Goal: Task Accomplishment & Management: Manage account settings

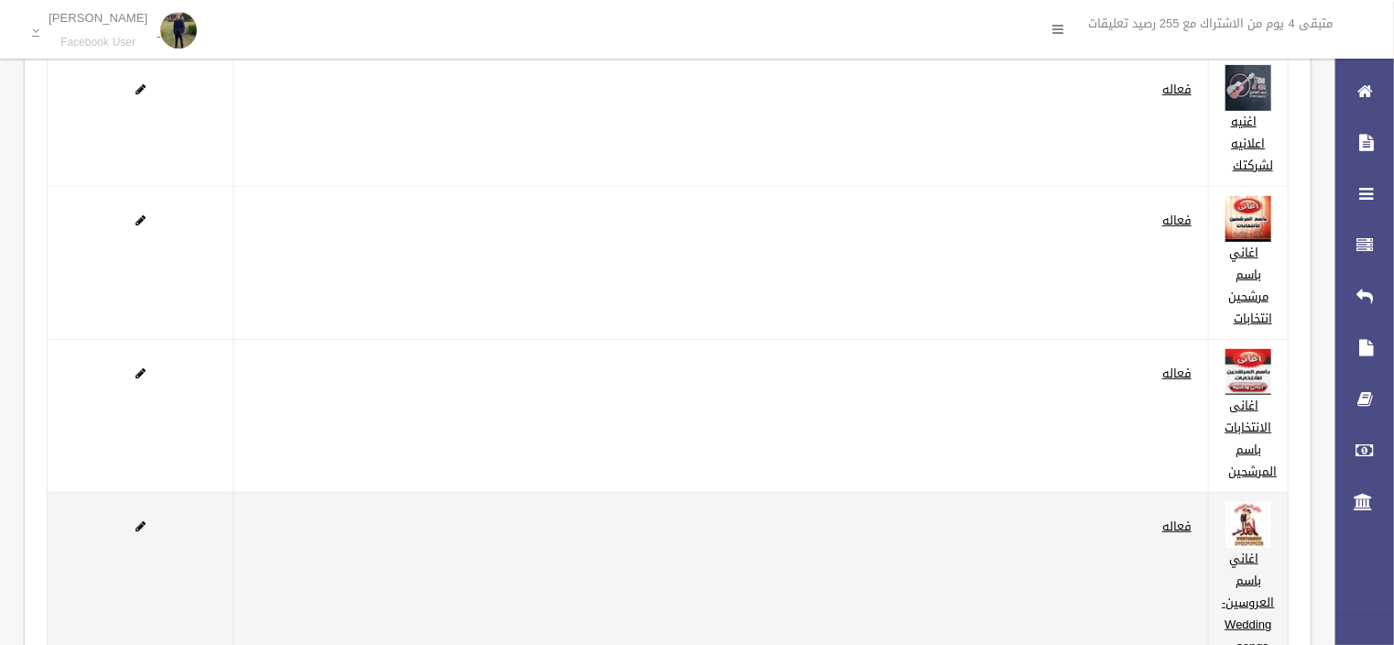
scroll to position [471, 0]
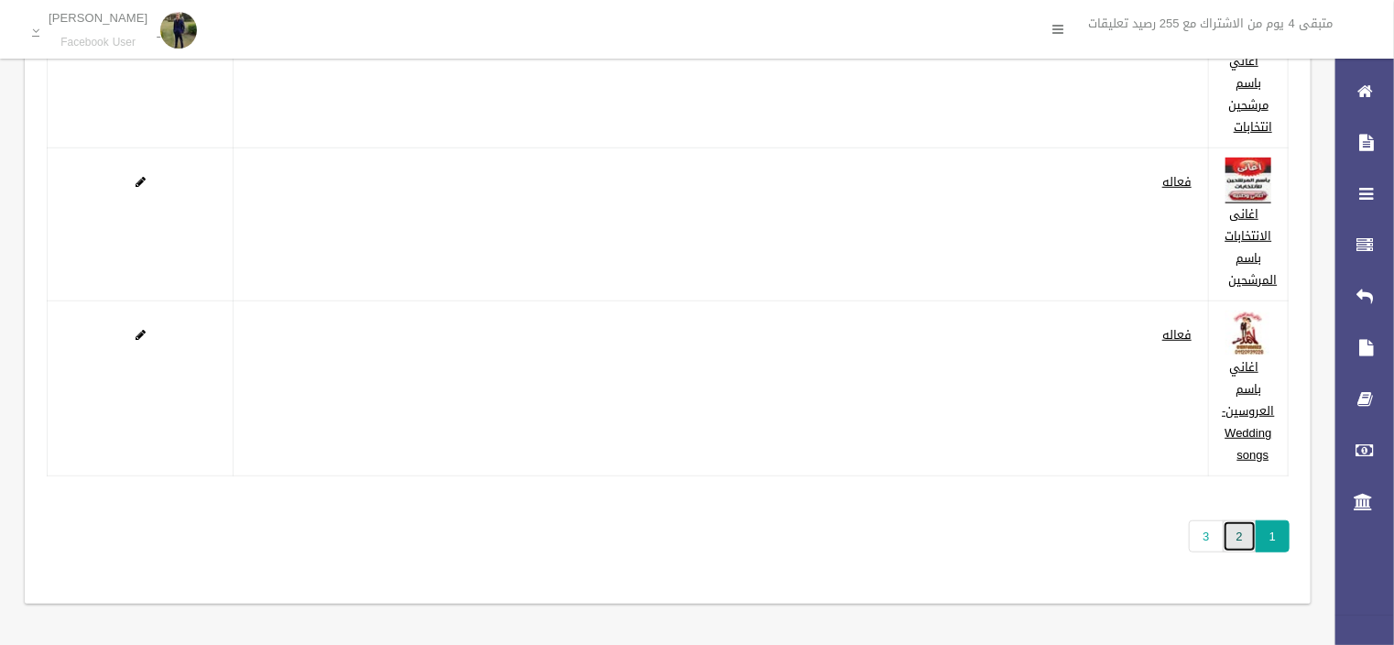
click at [1246, 539] on link "2" at bounding box center [1240, 536] width 34 height 32
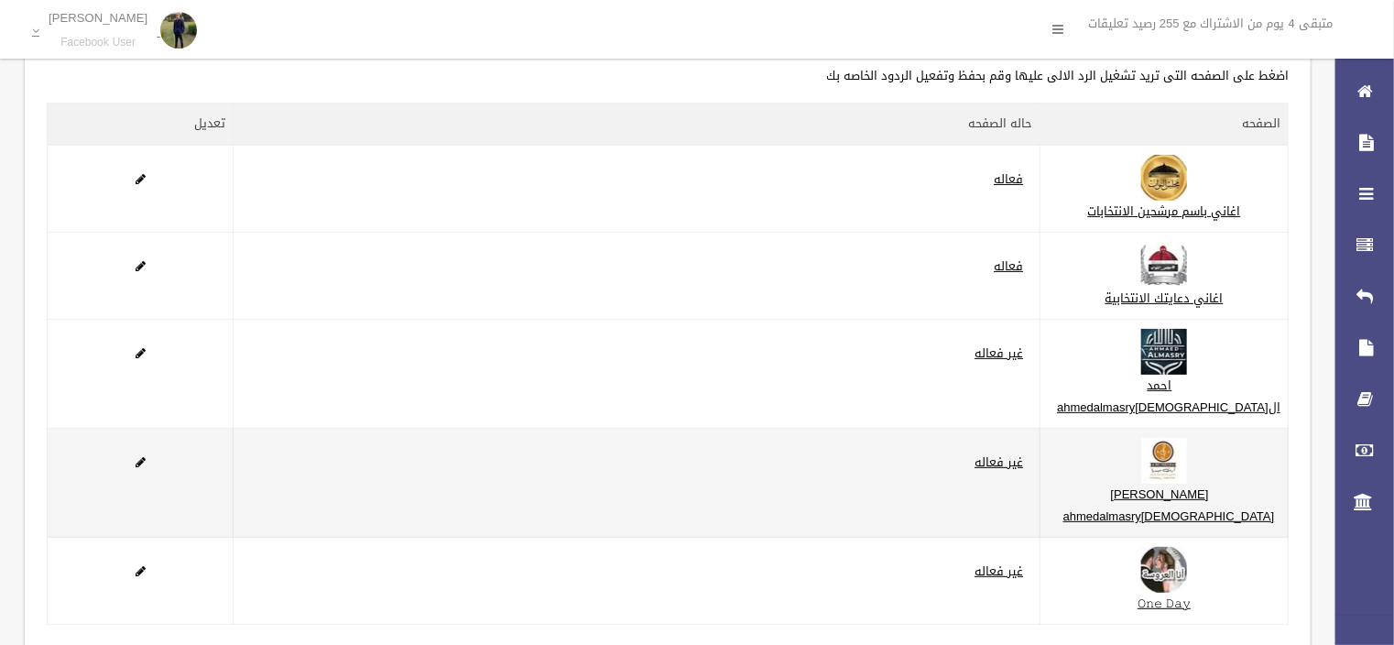
scroll to position [273, 0]
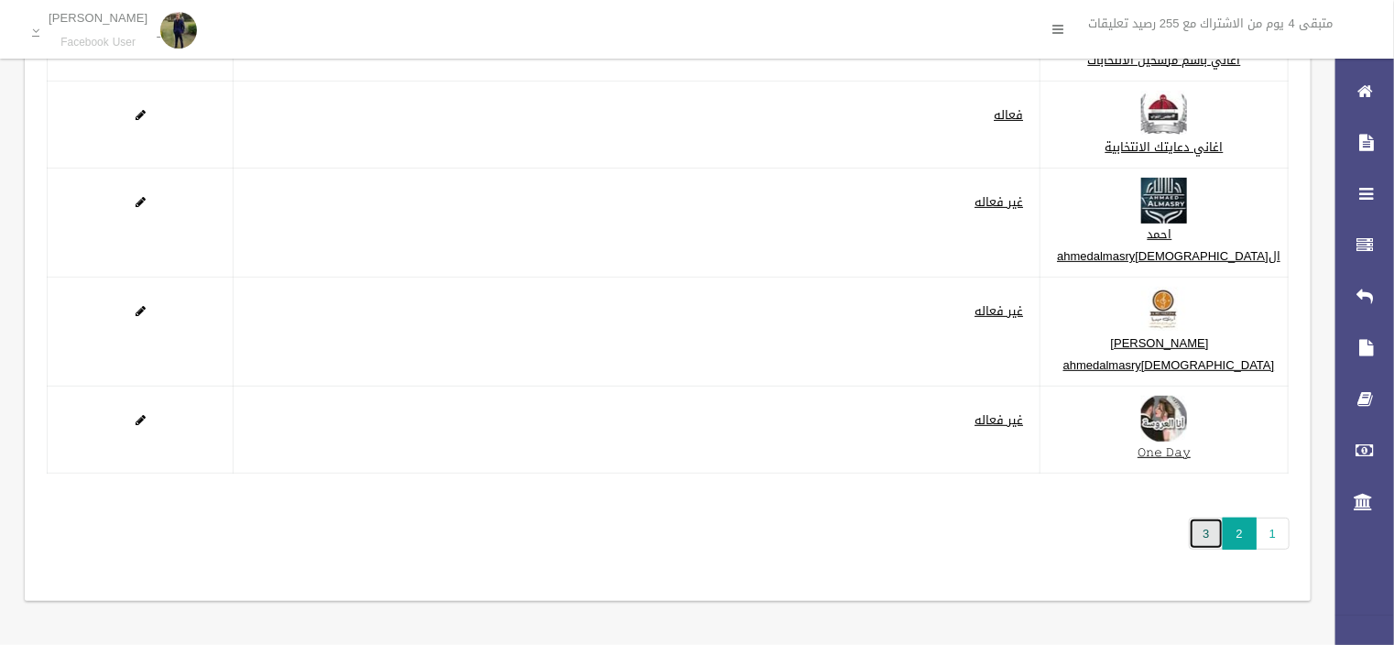
click at [1211, 526] on link "3" at bounding box center [1206, 533] width 34 height 32
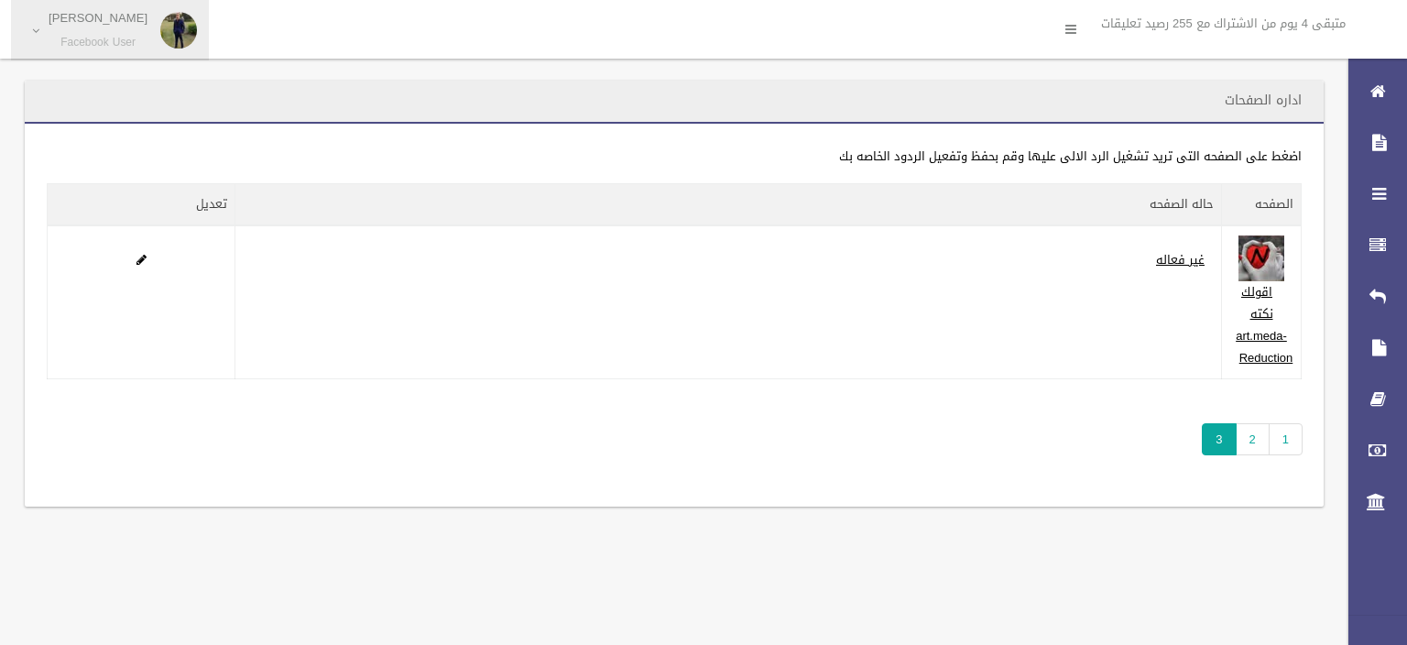
click at [40, 29] on span "Ahmed Medh Mohmed Facebook User" at bounding box center [97, 30] width 117 height 38
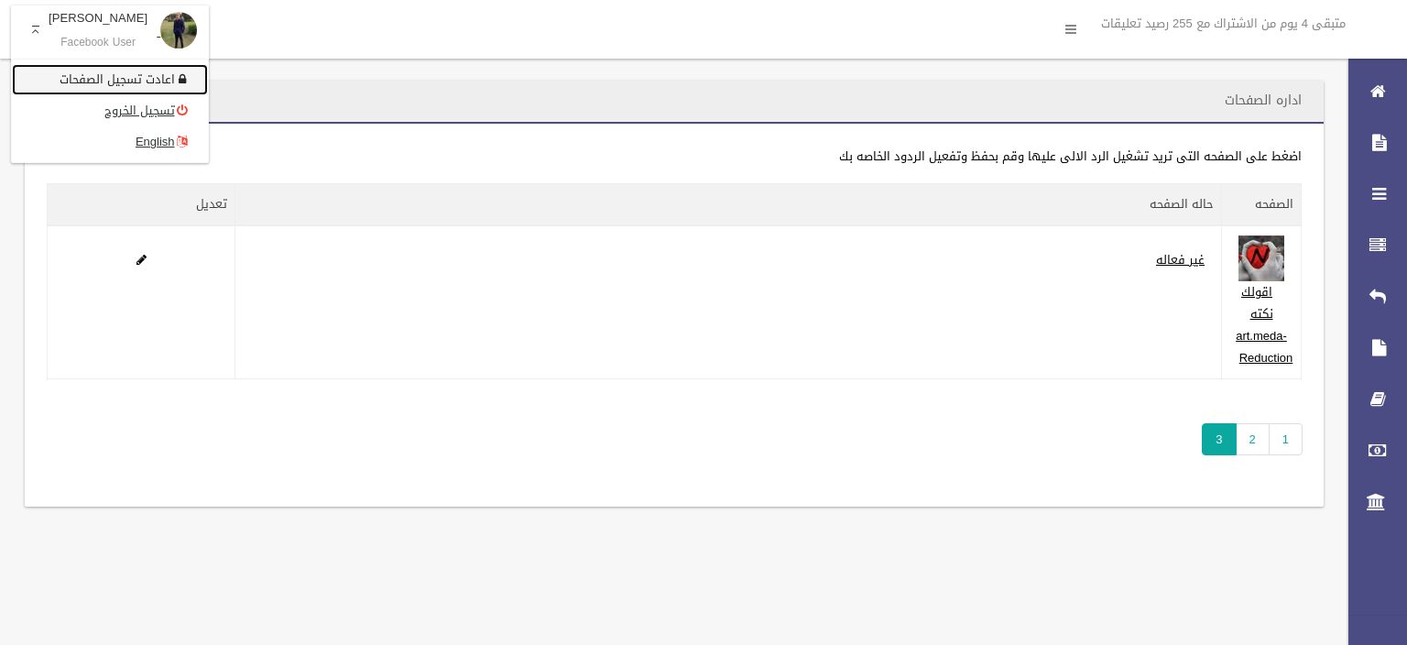
click at [115, 84] on link "اعادت تسجيل الصفحات" at bounding box center [110, 79] width 196 height 31
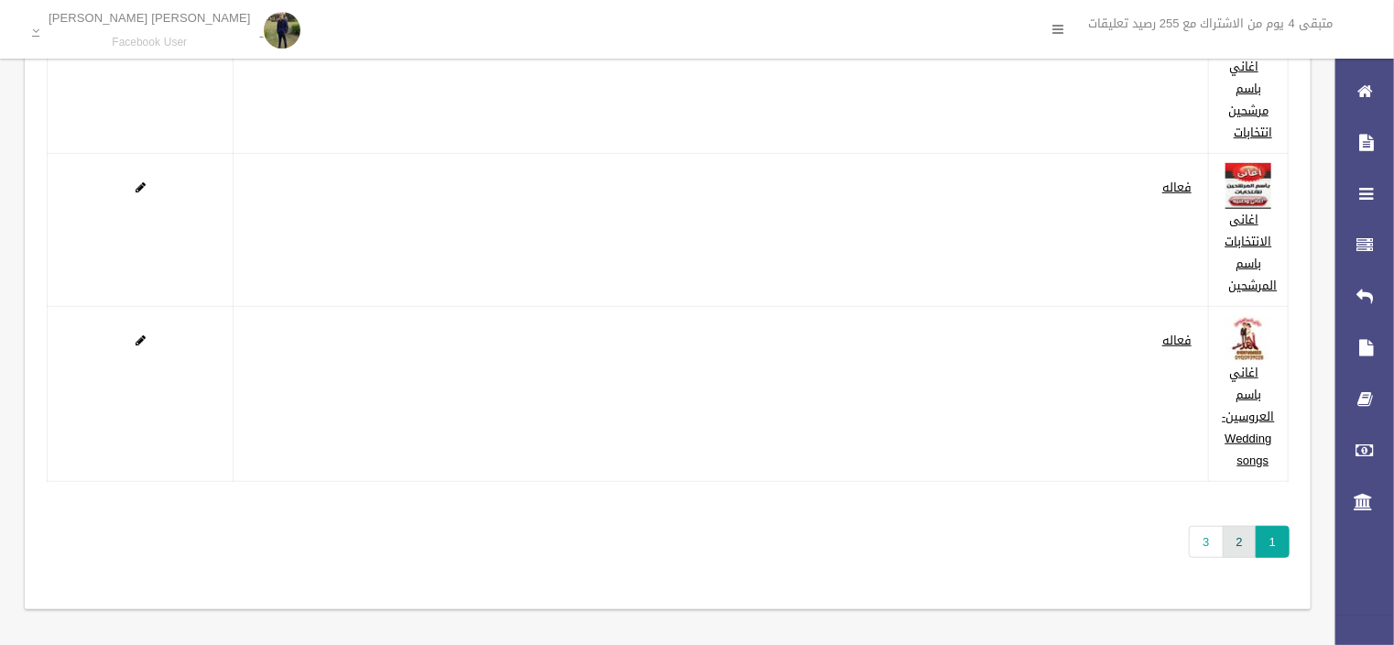
scroll to position [471, 0]
click at [1247, 538] on link "2" at bounding box center [1240, 536] width 34 height 32
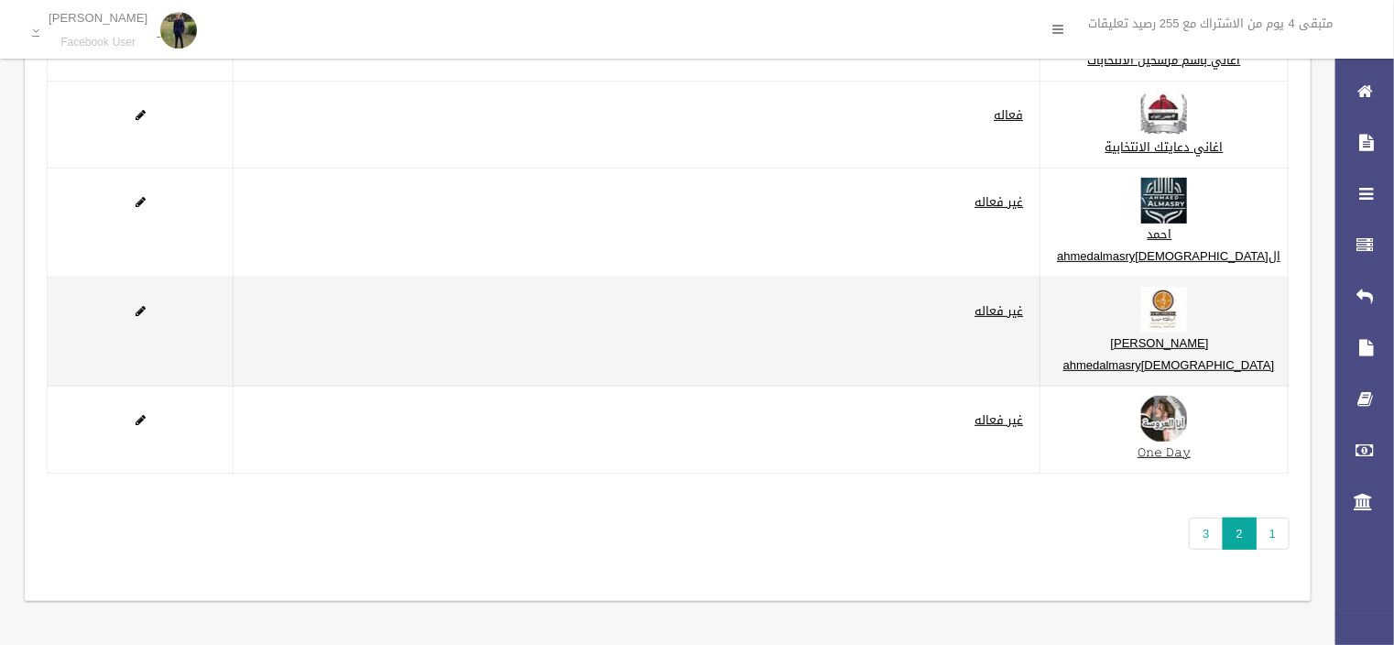
scroll to position [273, 0]
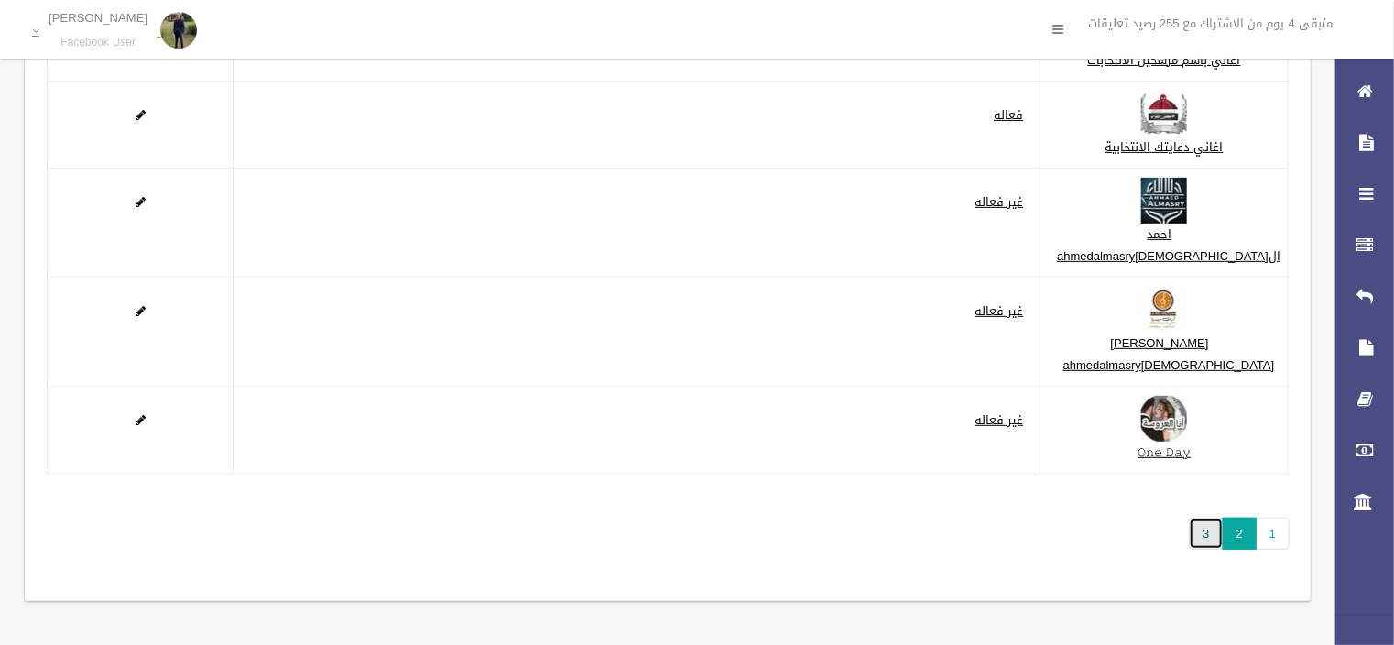
click at [1222, 539] on link "3" at bounding box center [1206, 533] width 34 height 32
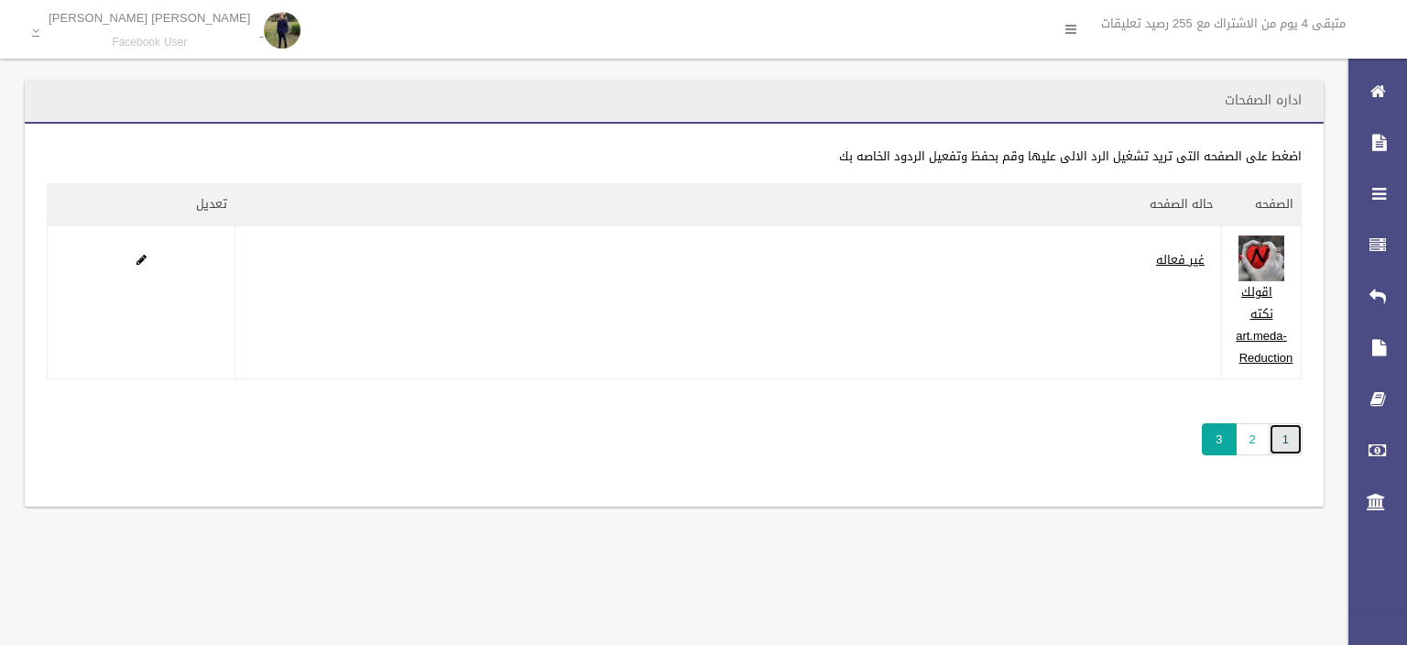
click at [1278, 439] on link "1" at bounding box center [1286, 439] width 34 height 32
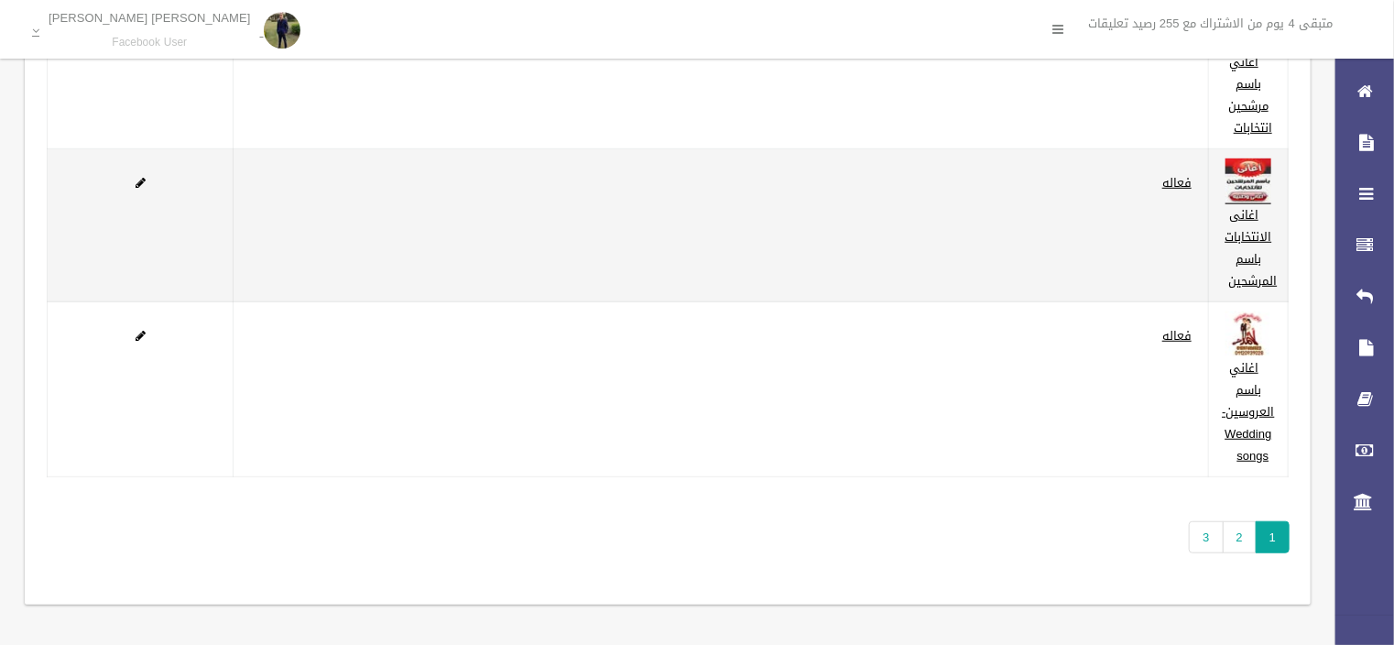
scroll to position [471, 0]
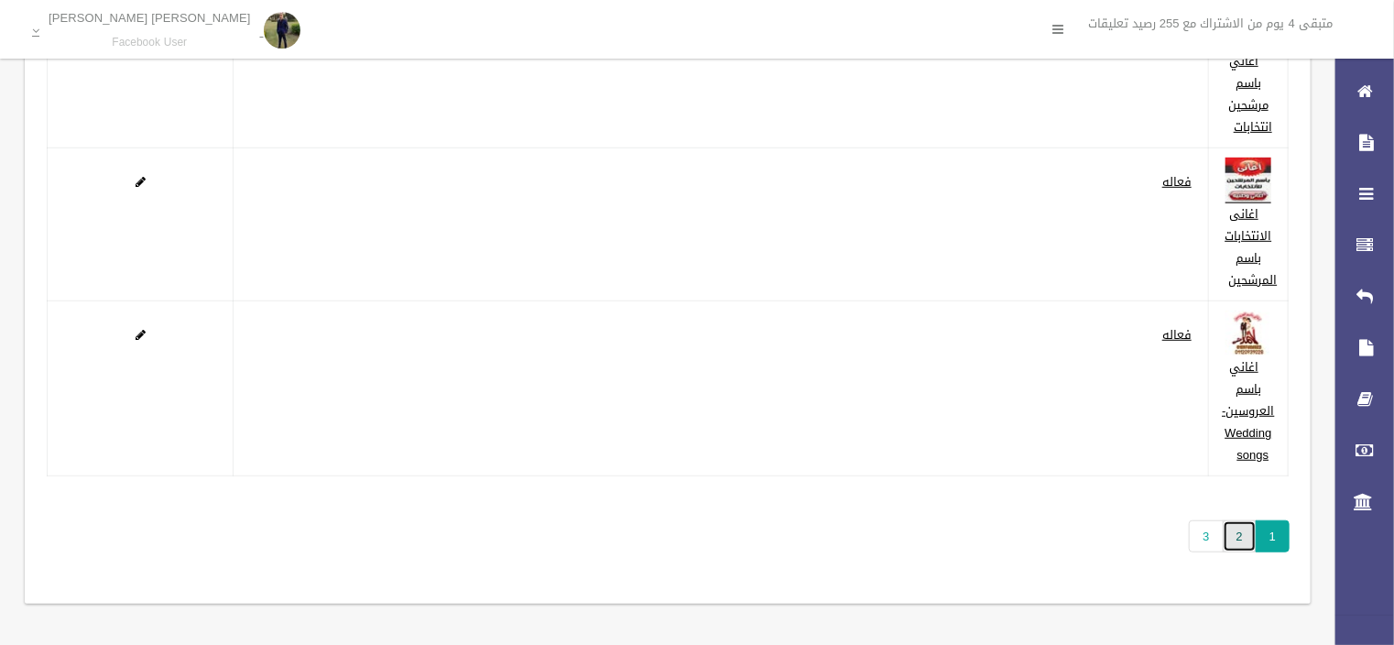
click at [1241, 539] on link "2" at bounding box center [1240, 536] width 34 height 32
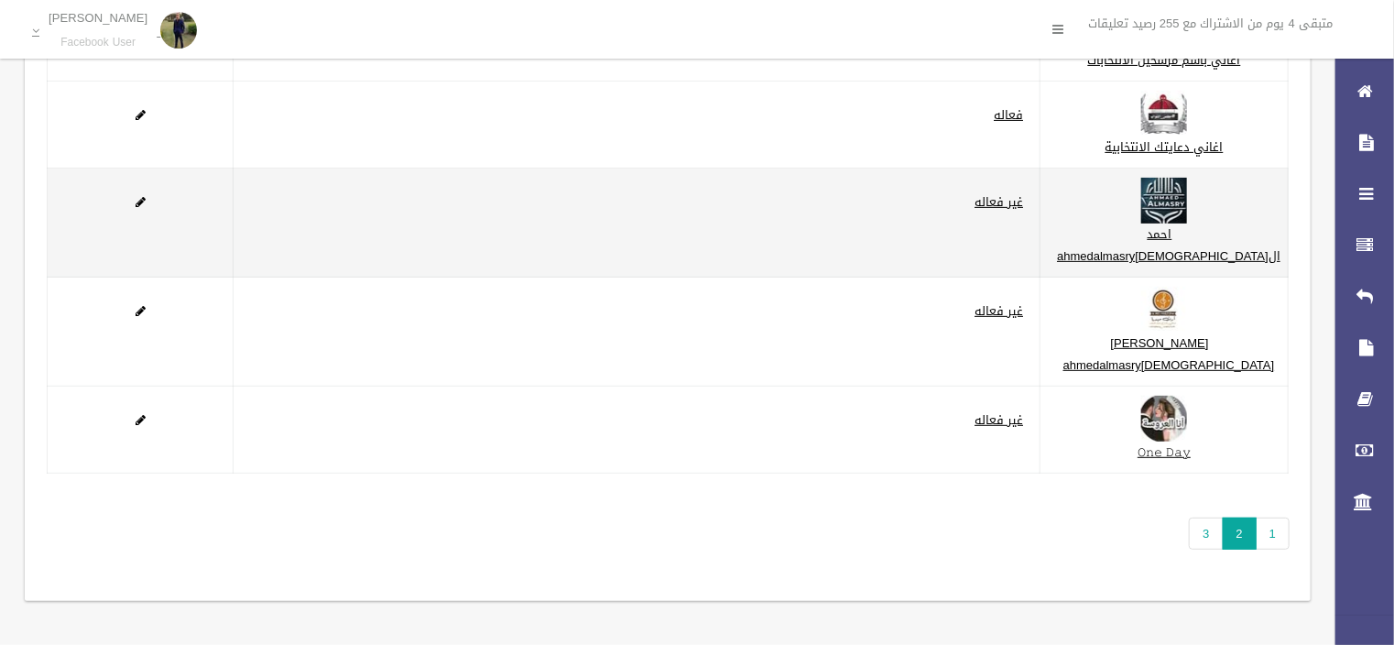
scroll to position [273, 0]
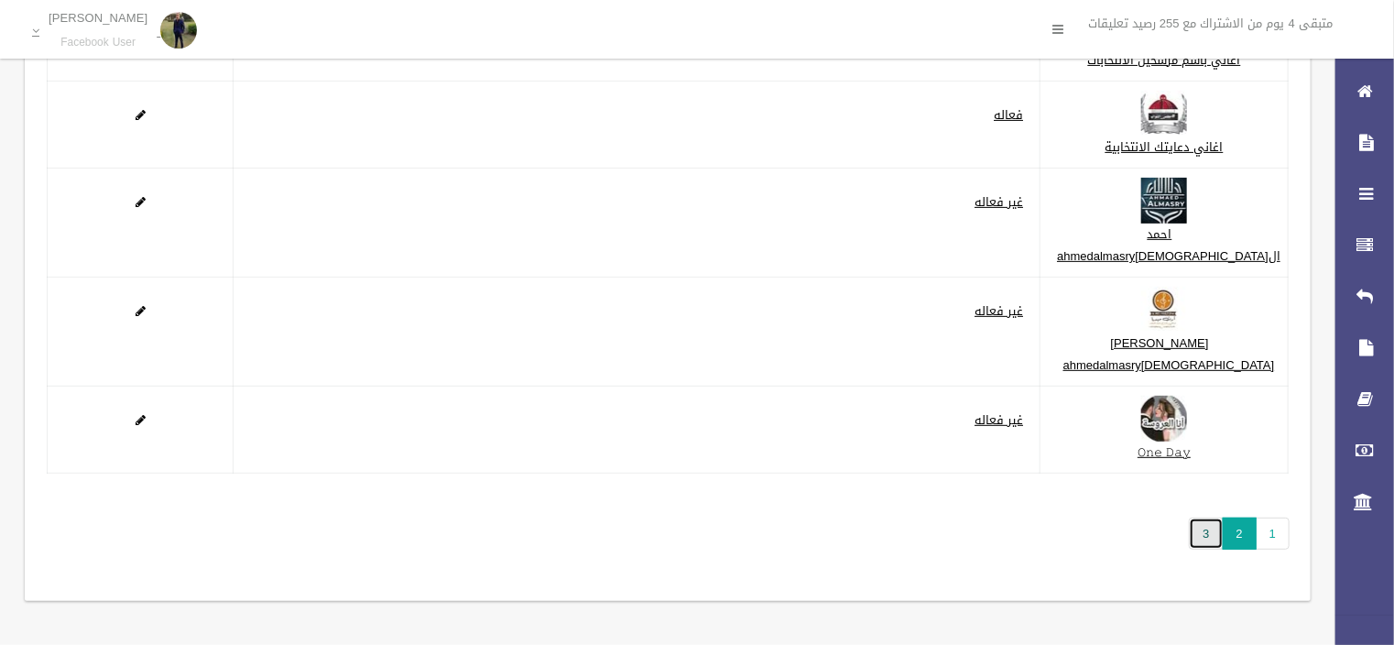
click at [1195, 540] on link "3" at bounding box center [1206, 533] width 34 height 32
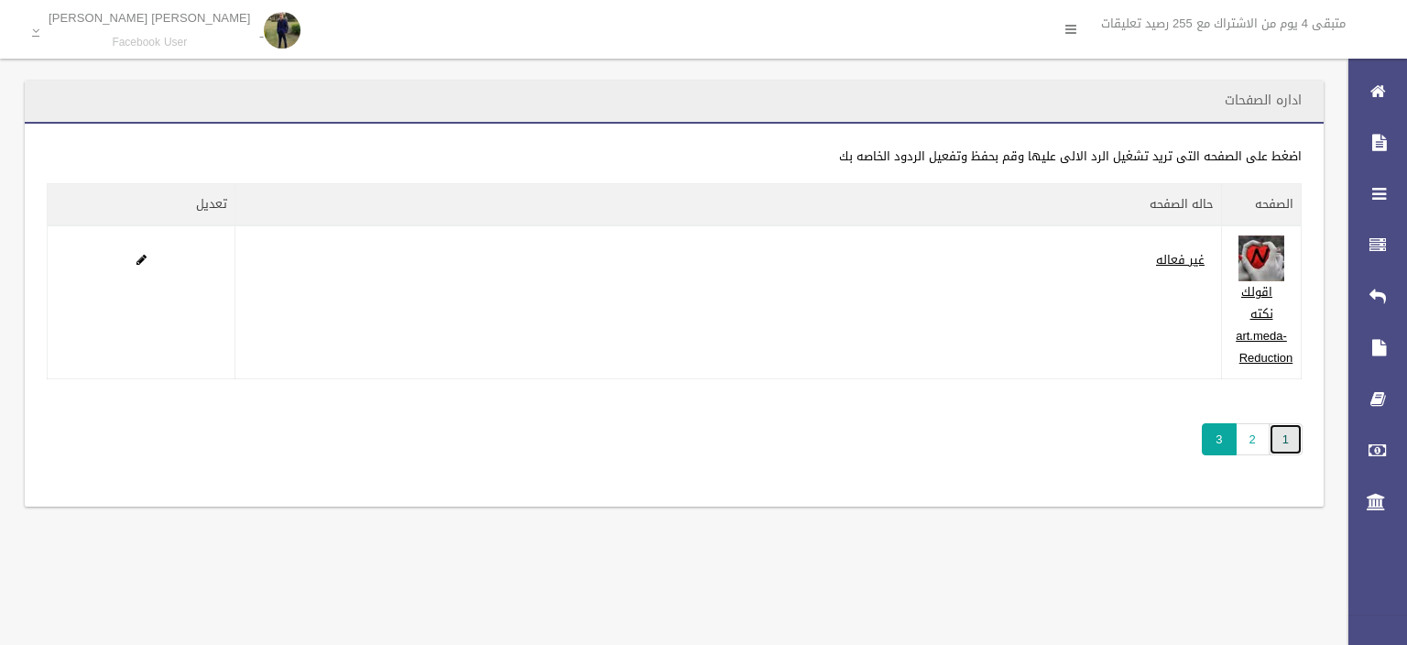
click at [1292, 443] on link "1" at bounding box center [1286, 439] width 34 height 32
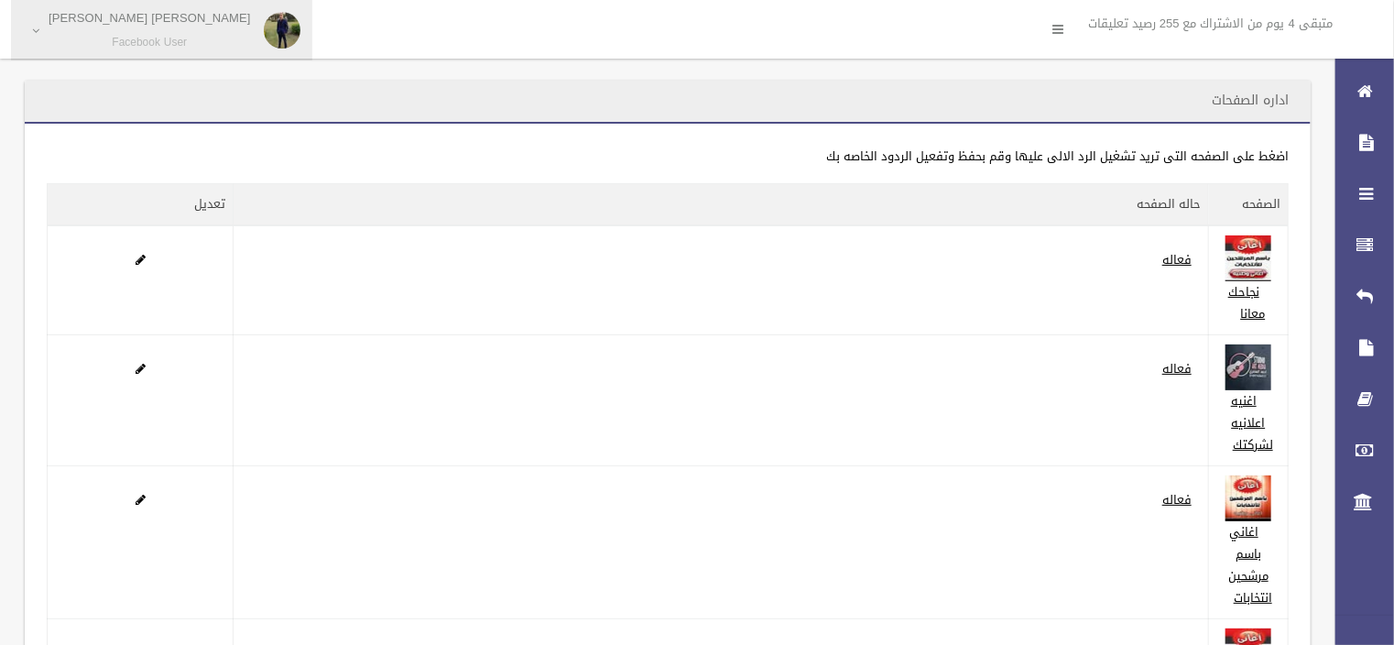
click at [95, 22] on p "[PERSON_NAME] [PERSON_NAME]" at bounding box center [150, 18] width 202 height 14
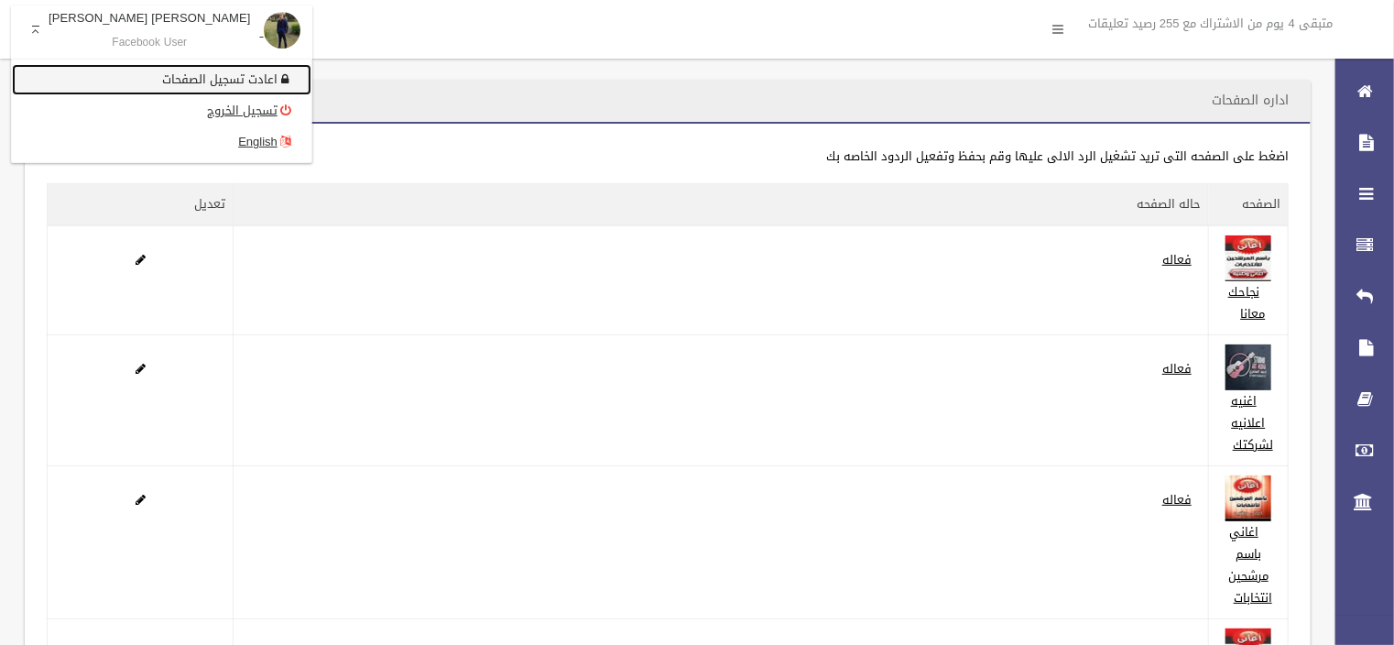
click at [103, 71] on link "اعادت تسجيل الصفحات" at bounding box center [162, 79] width 300 height 31
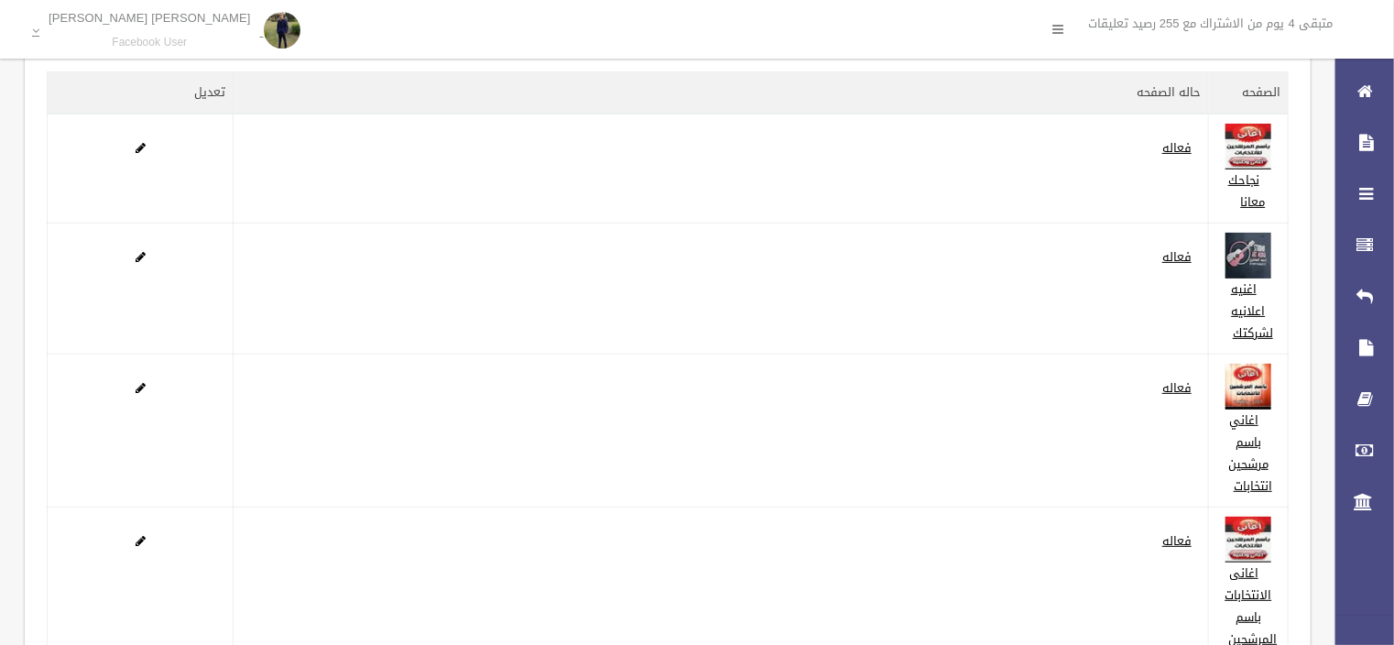
scroll to position [440, 0]
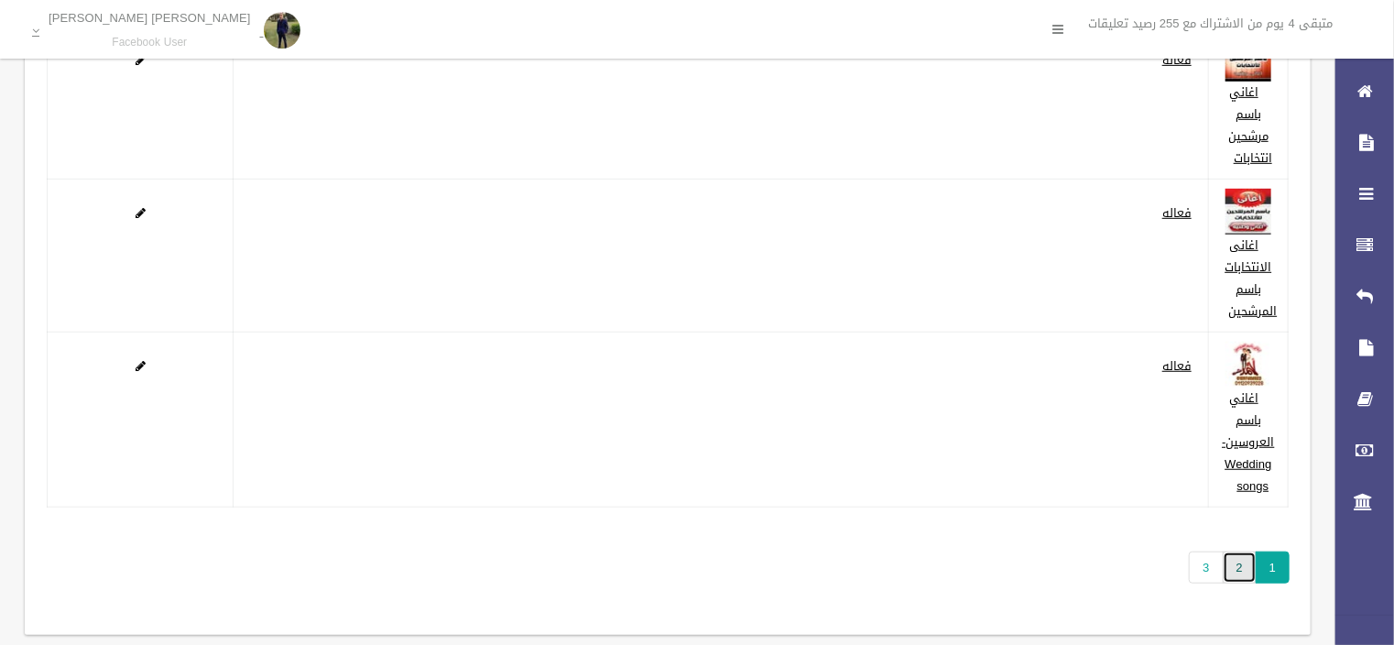
click at [1244, 570] on link "2" at bounding box center [1240, 567] width 34 height 32
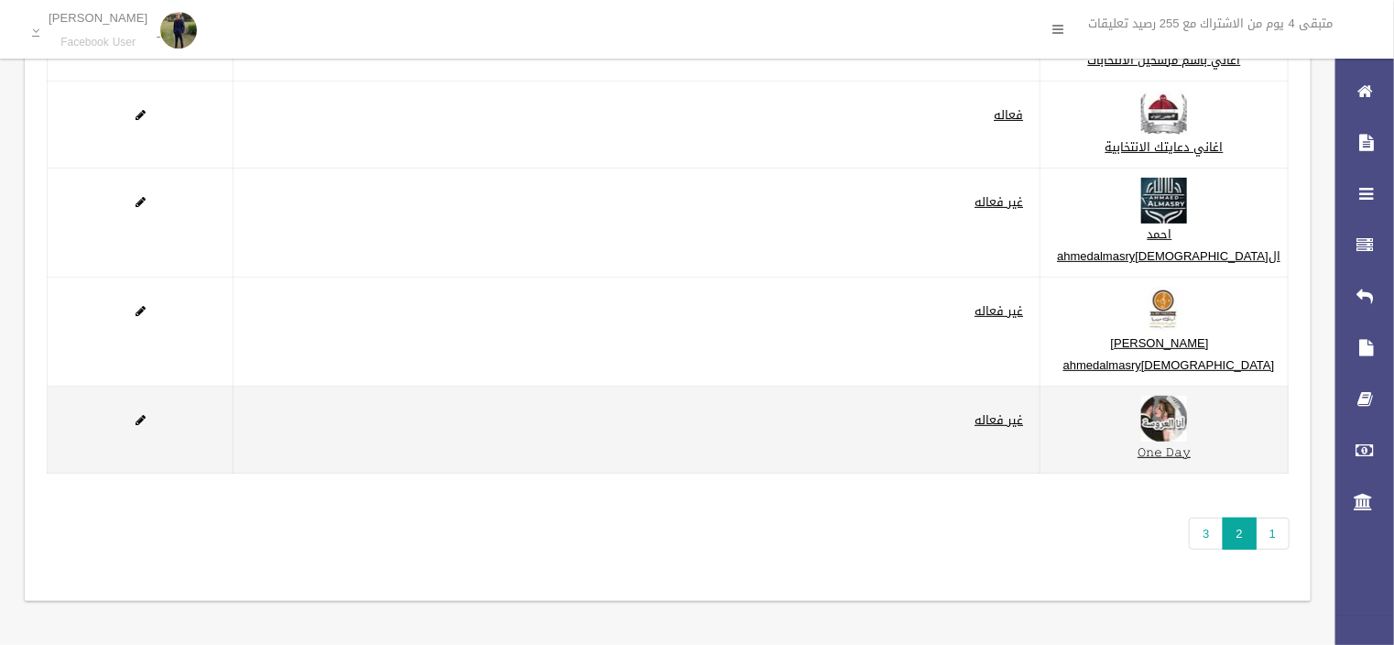
scroll to position [273, 0]
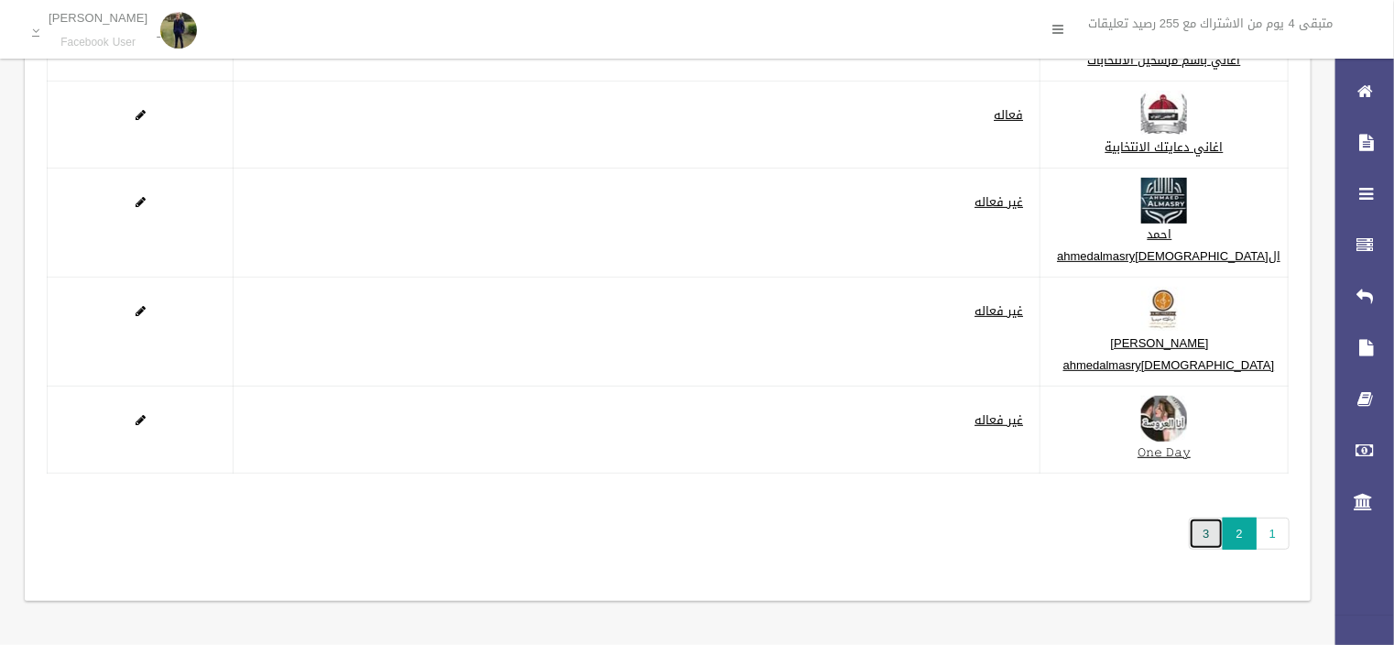
click at [1195, 534] on link "3" at bounding box center [1206, 533] width 34 height 32
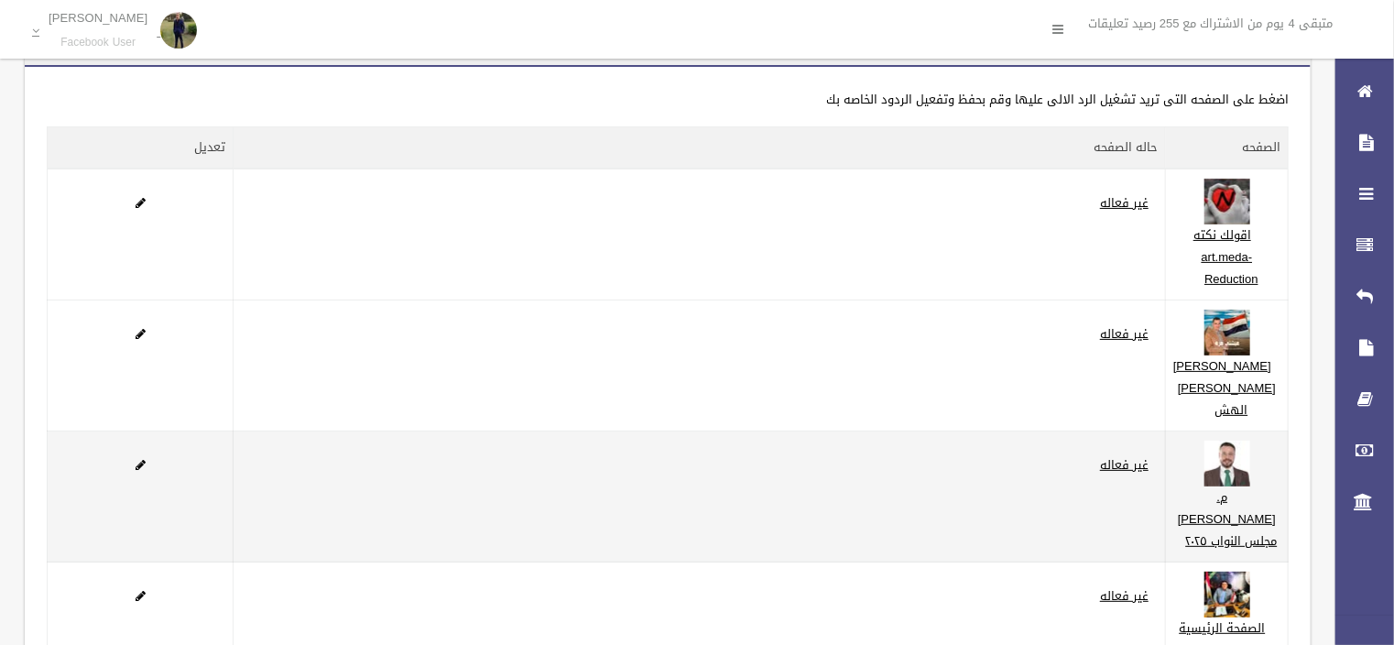
scroll to position [73, 0]
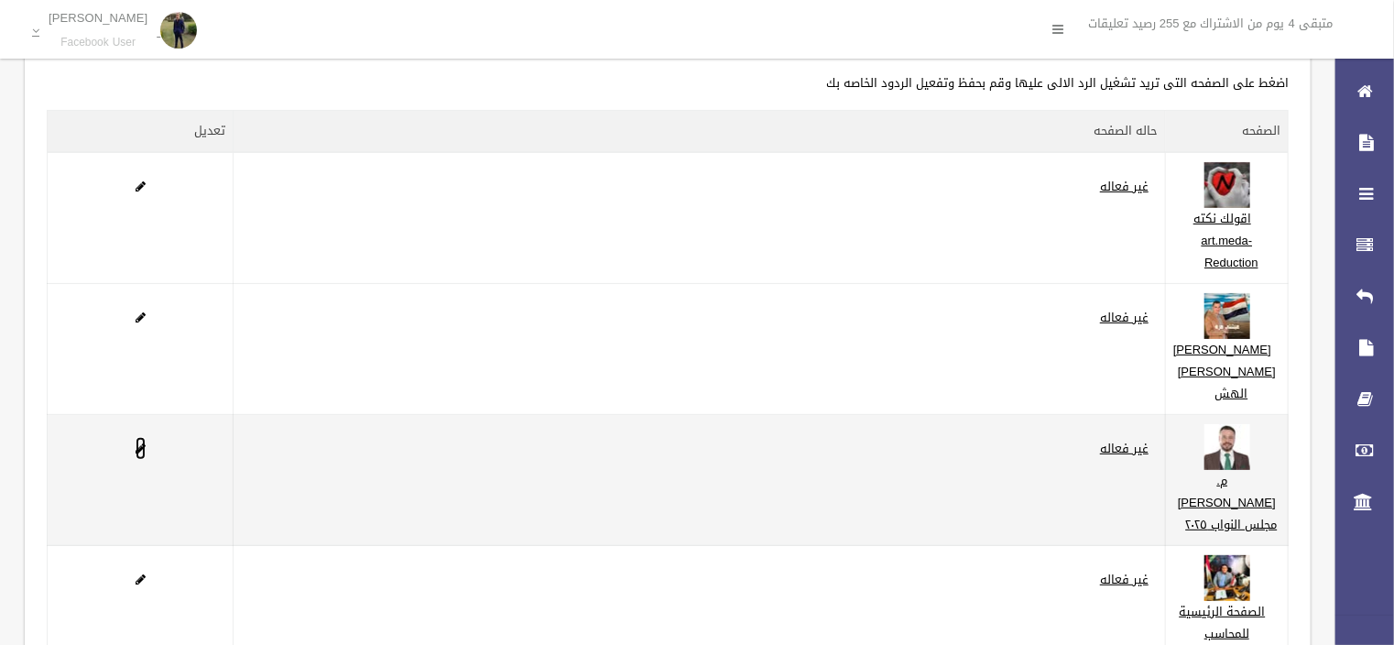
click at [142, 454] on span at bounding box center [141, 448] width 10 height 12
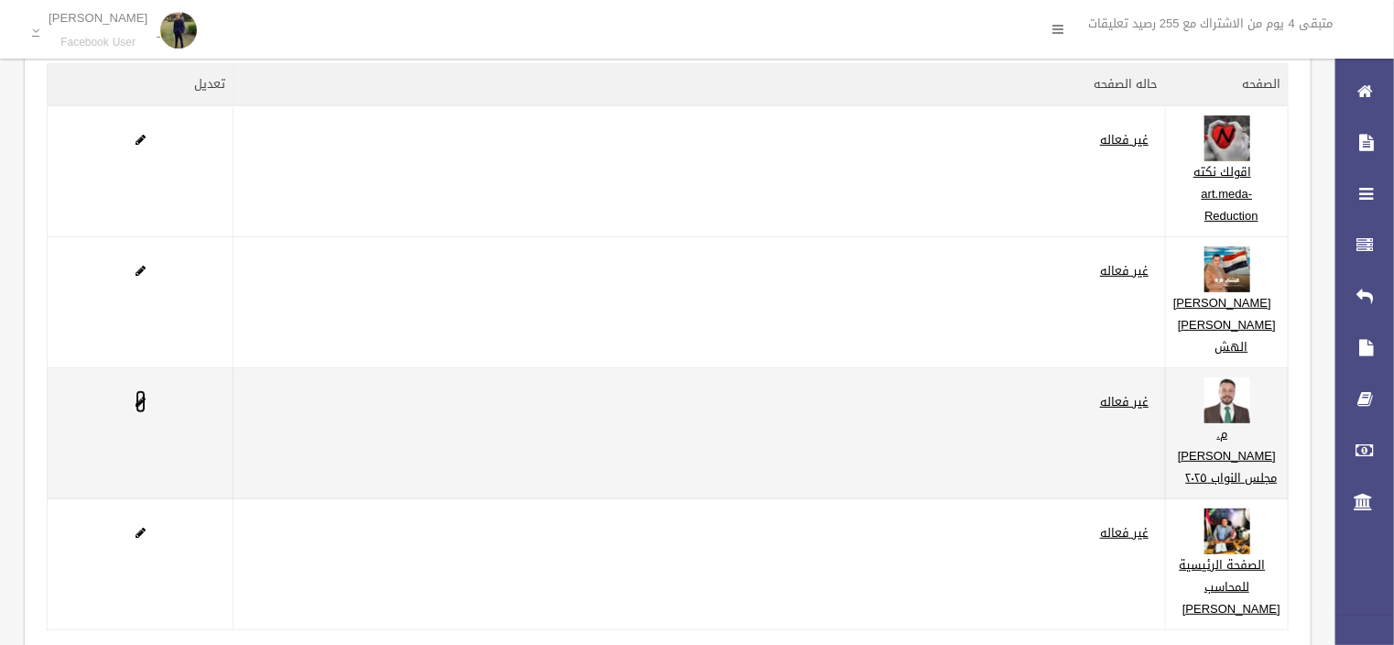
scroll to position [147, 0]
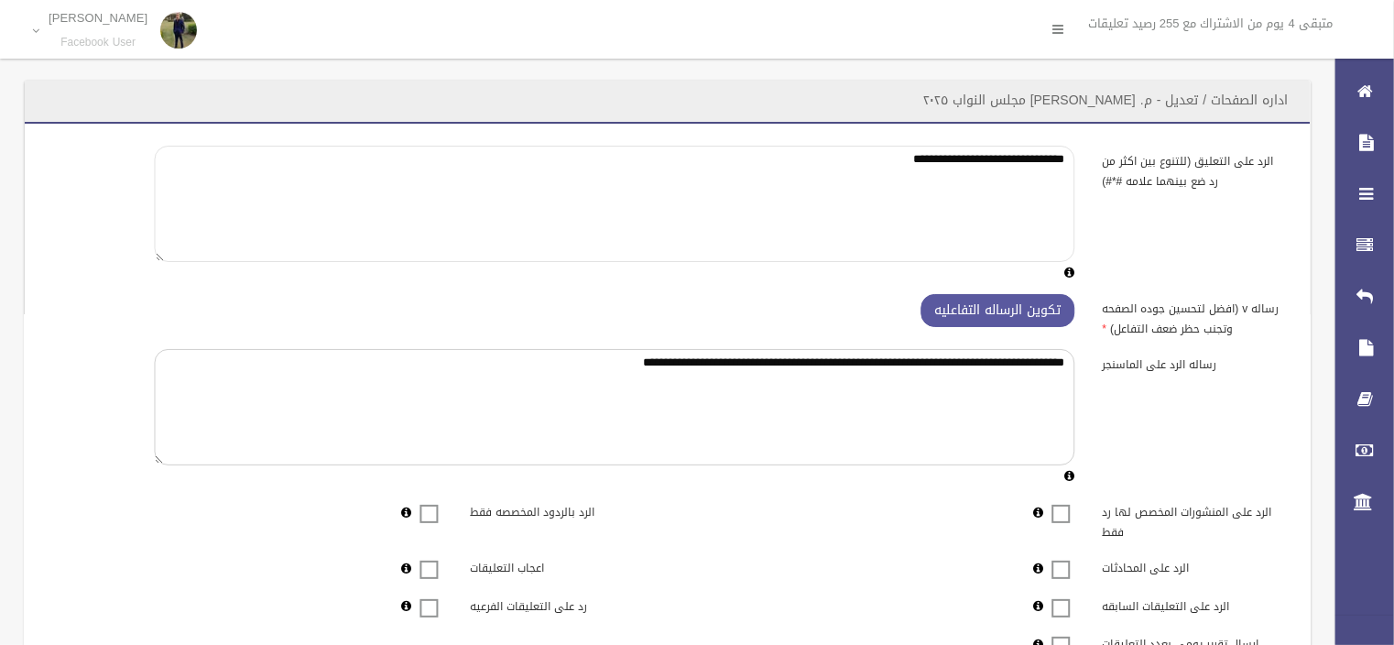
click at [843, 172] on textarea "**********" at bounding box center [615, 204] width 920 height 116
drag, startPoint x: 843, startPoint y: 172, endPoint x: 1104, endPoint y: 170, distance: 261.0
click at [1104, 170] on div "**********" at bounding box center [668, 215] width 1264 height 138
paste textarea "**********"
type textarea "**********"
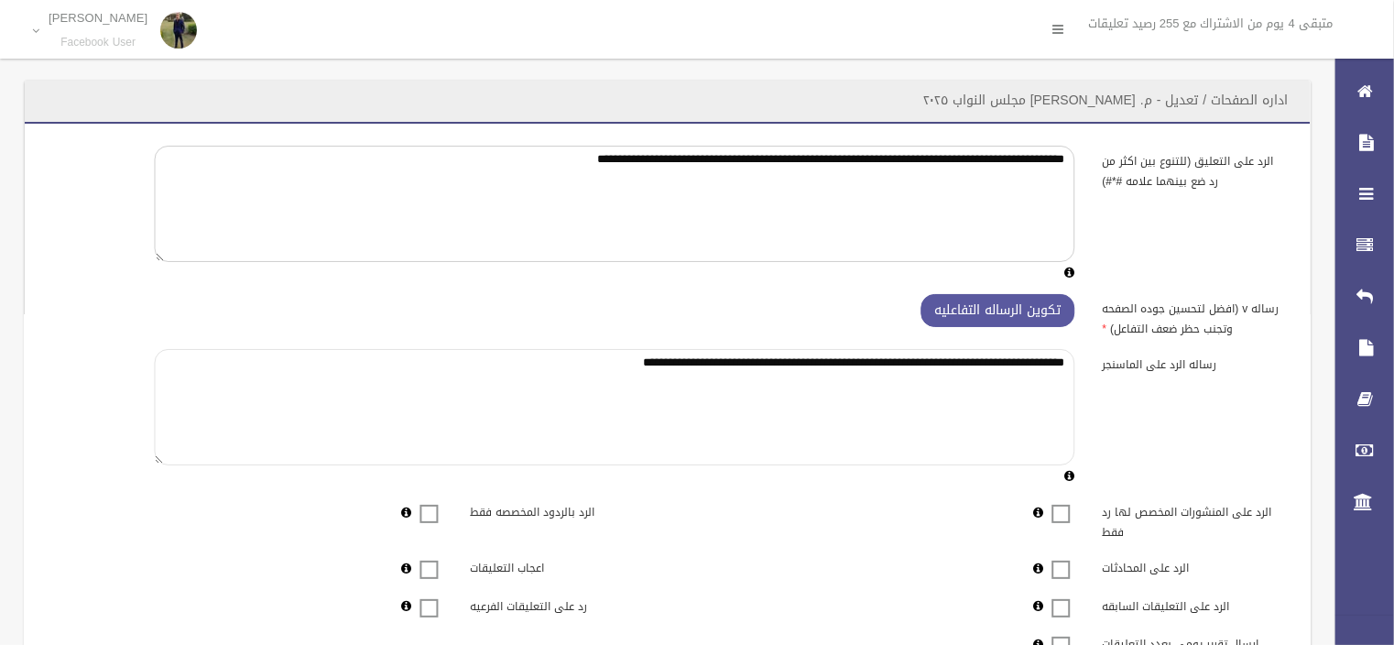
drag, startPoint x: 870, startPoint y: 366, endPoint x: 526, endPoint y: 408, distance: 346.8
click at [526, 408] on textarea "**********" at bounding box center [615, 407] width 920 height 116
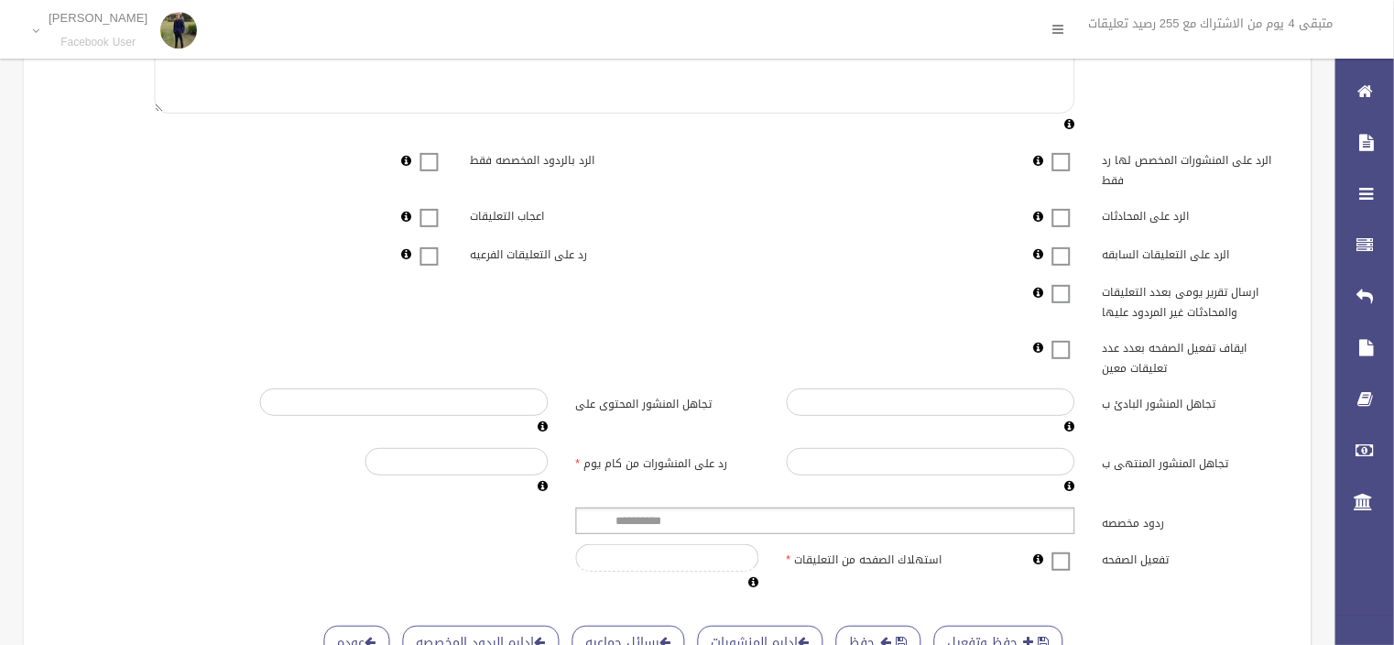
scroll to position [440, 0]
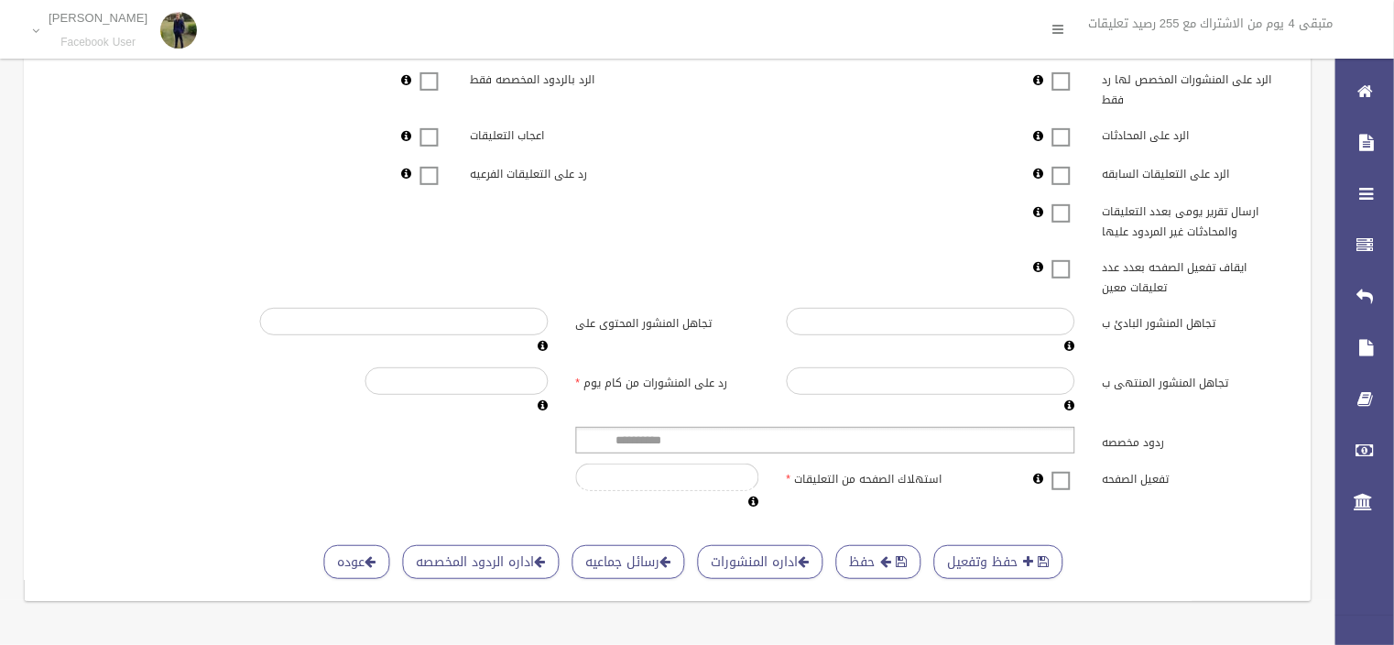
type textarea "**********"
click at [1062, 469] on span at bounding box center [1061, 469] width 27 height 0
click at [1000, 557] on button "حفظ وتفعيل" at bounding box center [998, 562] width 129 height 34
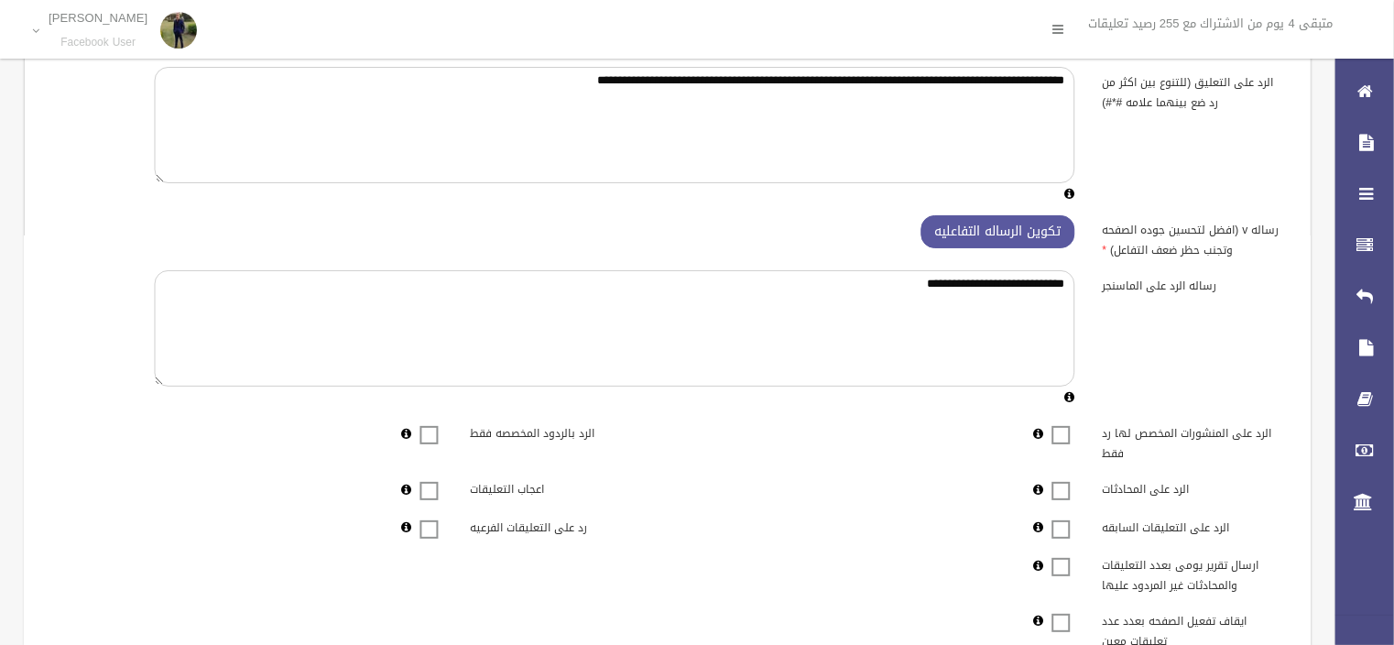
scroll to position [0, 0]
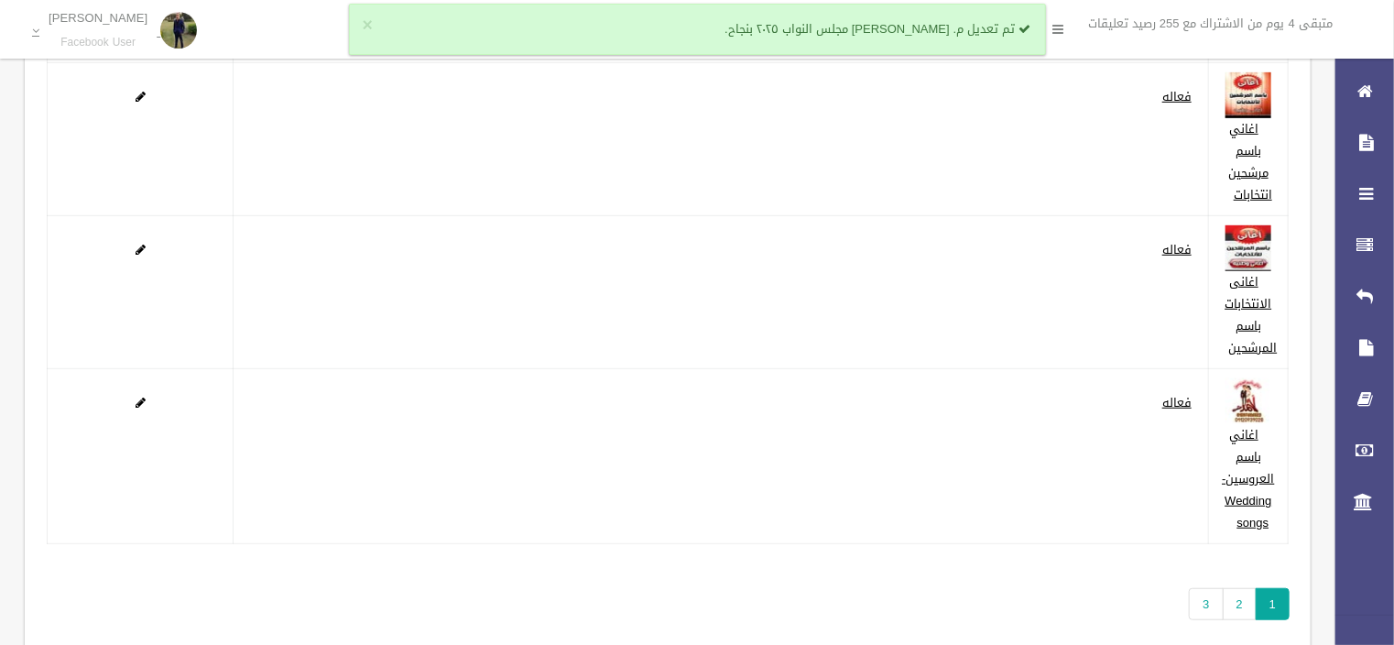
scroll to position [471, 0]
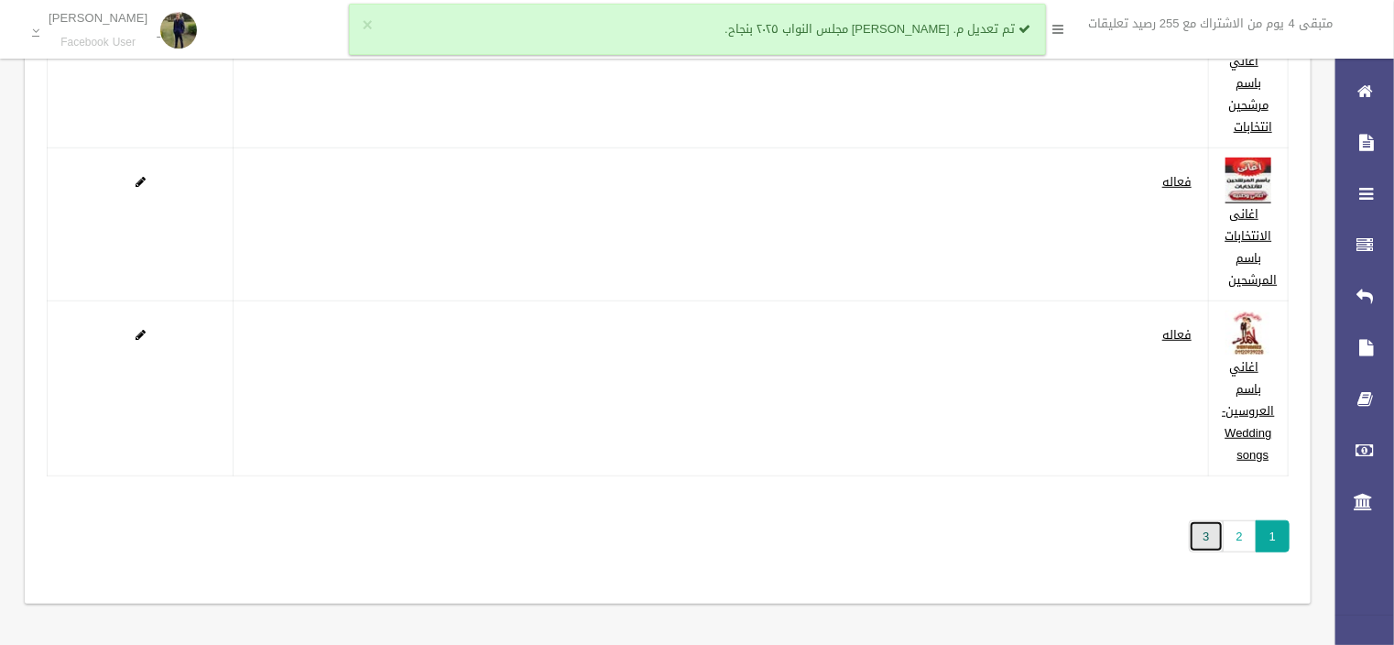
click at [1208, 539] on link "3" at bounding box center [1206, 536] width 34 height 32
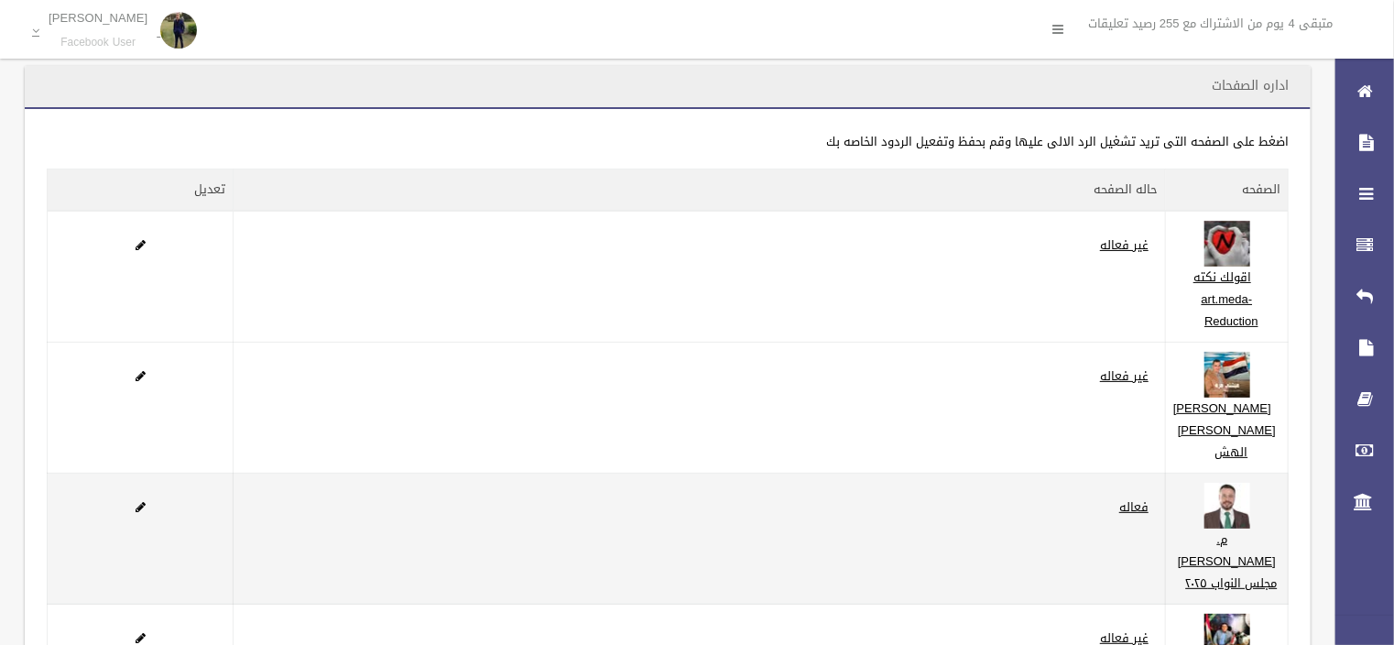
scroll to position [220, 0]
